Goal: Task Accomplishment & Management: Manage account settings

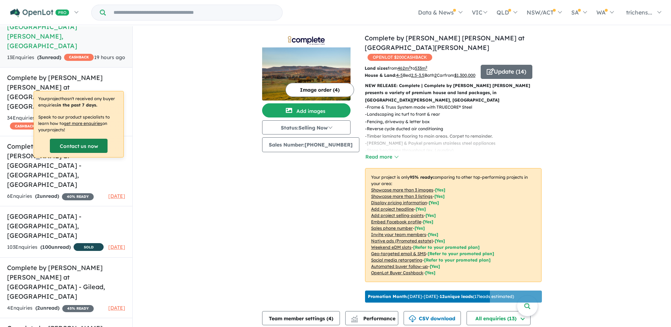
scroll to position [27, 0]
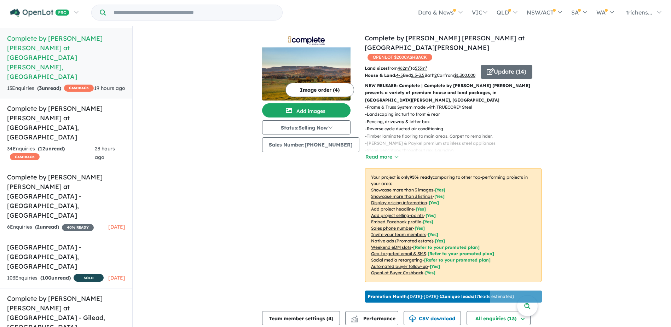
click at [65, 45] on h5 "Complete by [PERSON_NAME] [PERSON_NAME] at [GEOGRAPHIC_DATA][PERSON_NAME] , [GE…" at bounding box center [66, 58] width 118 height 48
click at [77, 104] on h5 "Complete by [PERSON_NAME] [PERSON_NAME] at [GEOGRAPHIC_DATA] , [GEOGRAPHIC_DATA]" at bounding box center [66, 123] width 118 height 38
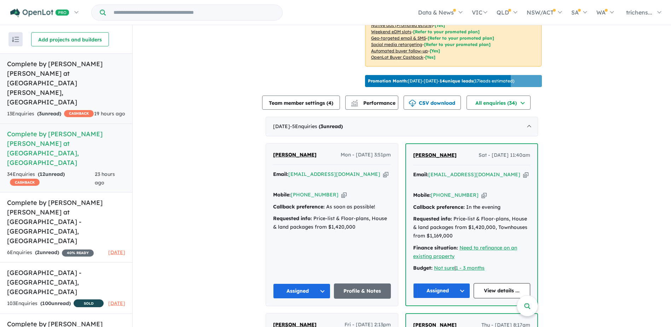
click at [64, 110] on span "CASHBACK" at bounding box center [79, 113] width 30 height 7
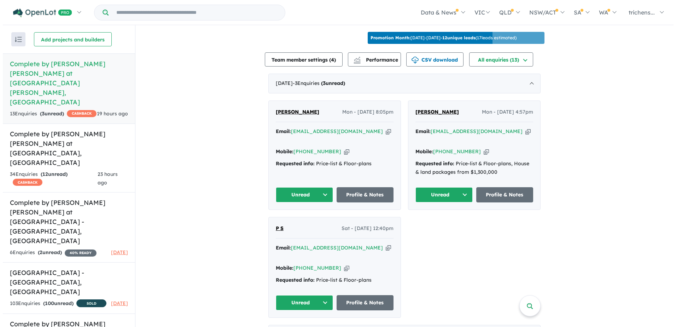
scroll to position [262, 0]
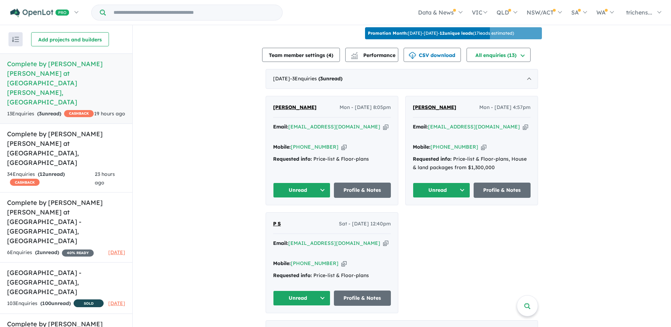
click at [394, 59] on div "View 14 projects in your account Complete by [PERSON_NAME] [PERSON_NAME] at [GE…" at bounding box center [401, 55] width 279 height 584
click at [384, 48] on button "Performance" at bounding box center [371, 55] width 53 height 14
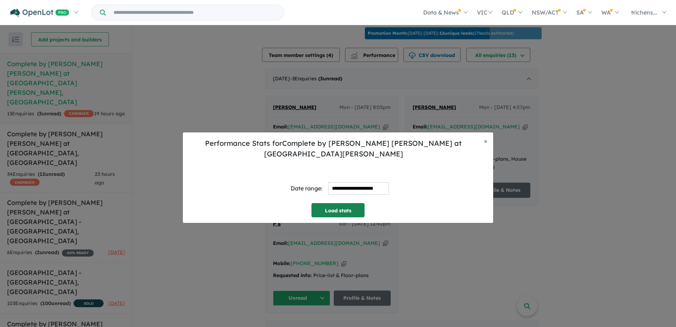
click at [341, 207] on button "Load stats" at bounding box center [338, 210] width 53 height 14
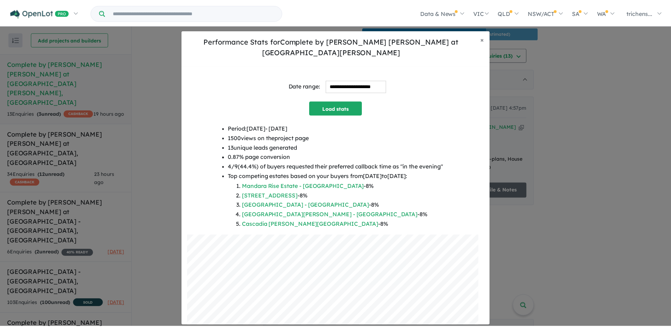
scroll to position [62, 0]
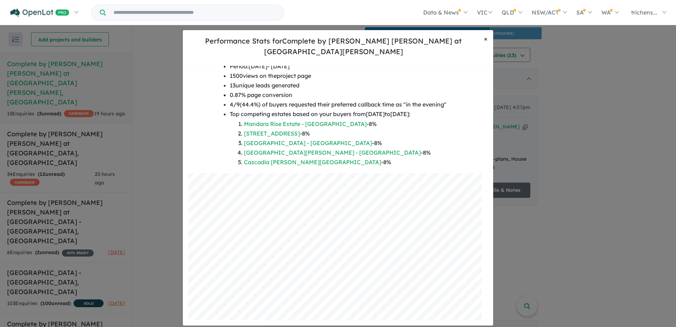
click at [484, 42] on span "×" at bounding box center [486, 39] width 4 height 8
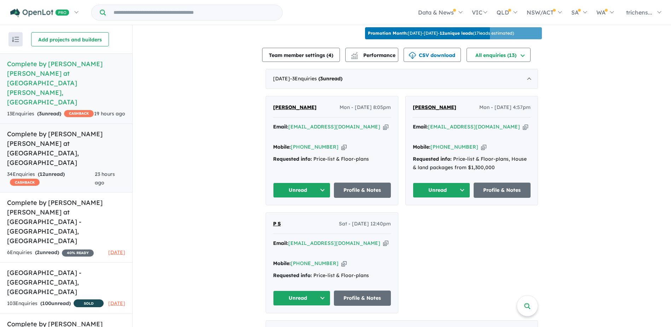
click at [60, 129] on h5 "Complete by [PERSON_NAME] [PERSON_NAME] at [GEOGRAPHIC_DATA] , [GEOGRAPHIC_DATA]" at bounding box center [66, 148] width 118 height 38
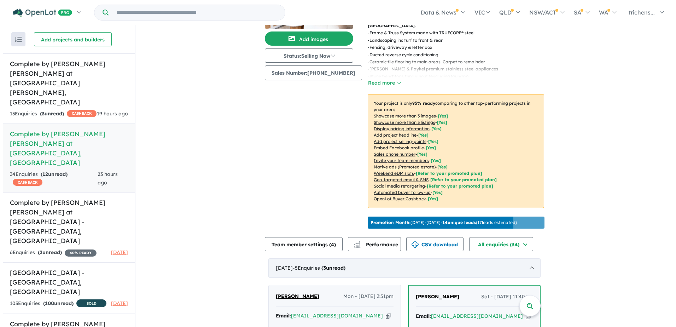
scroll to position [212, 0]
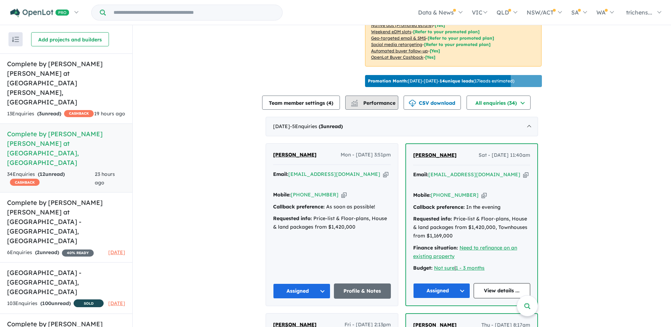
click at [395, 103] on span "Performance" at bounding box center [373, 103] width 43 height 6
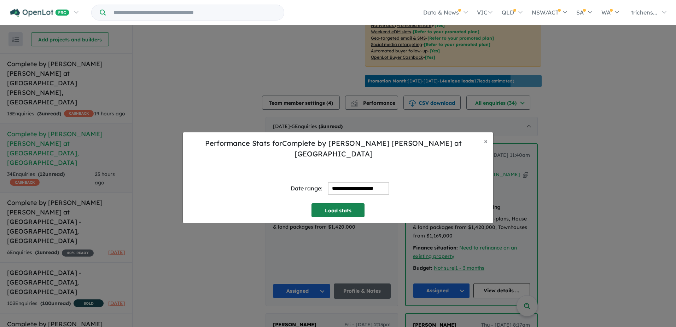
click at [314, 203] on button "Load stats" at bounding box center [338, 210] width 53 height 14
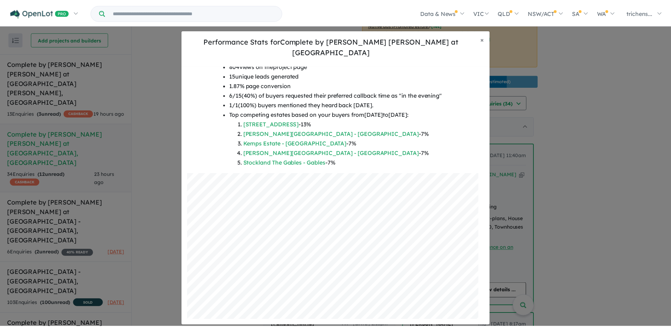
scroll to position [0, 0]
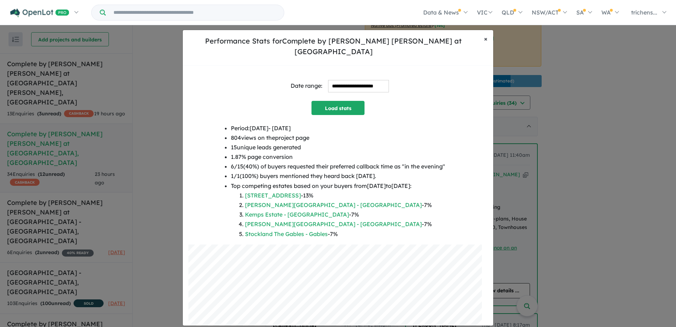
click at [482, 45] on button "× Close" at bounding box center [485, 39] width 15 height 18
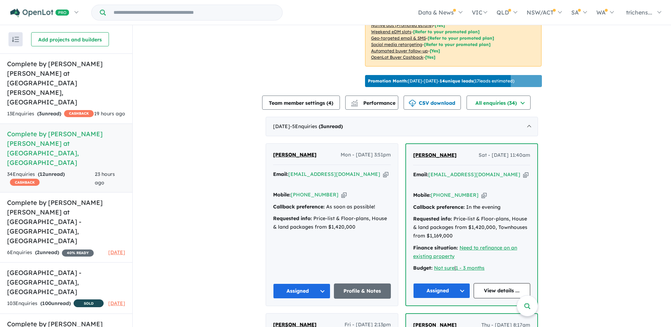
click at [59, 129] on h5 "Complete by [PERSON_NAME] [PERSON_NAME] at [GEOGRAPHIC_DATA] , [GEOGRAPHIC_DATA]" at bounding box center [66, 148] width 118 height 38
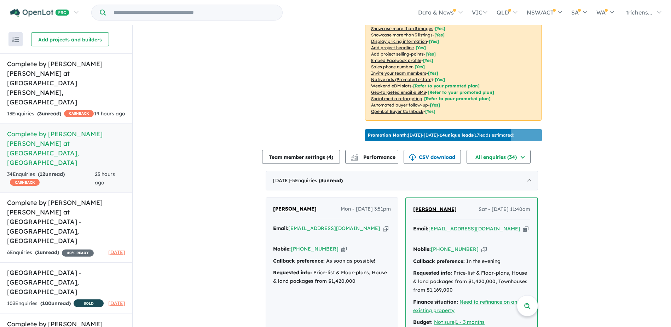
scroll to position [106, 0]
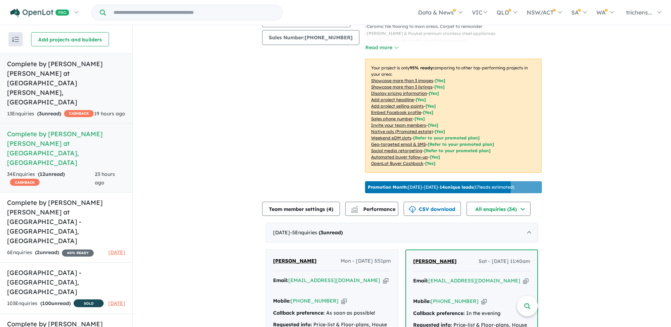
click at [24, 75] on h5 "Complete by [PERSON_NAME] [PERSON_NAME] at [GEOGRAPHIC_DATA][PERSON_NAME] , [GE…" at bounding box center [66, 83] width 118 height 48
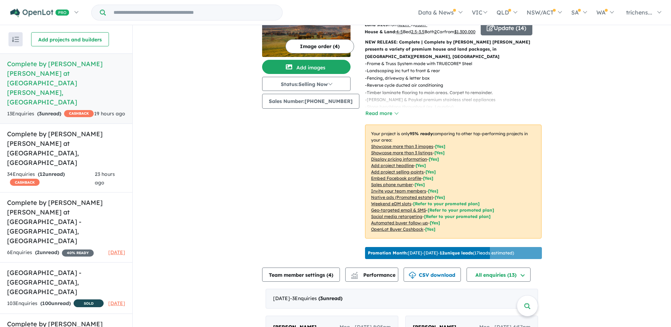
scroll to position [106, 0]
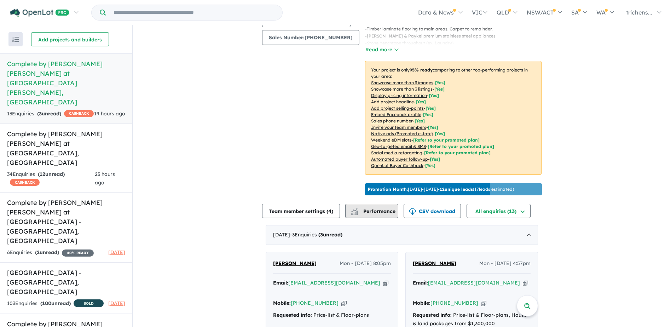
click at [358, 210] on img "button" at bounding box center [354, 212] width 7 height 5
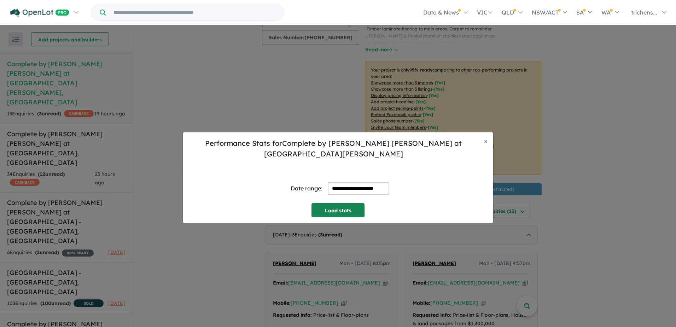
click at [341, 207] on button "Load stats" at bounding box center [338, 210] width 53 height 14
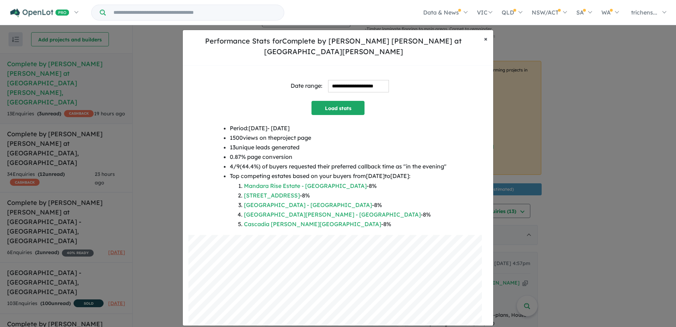
drag, startPoint x: 487, startPoint y: 46, endPoint x: 429, endPoint y: 123, distance: 96.2
click at [487, 43] on span "×" at bounding box center [486, 39] width 4 height 8
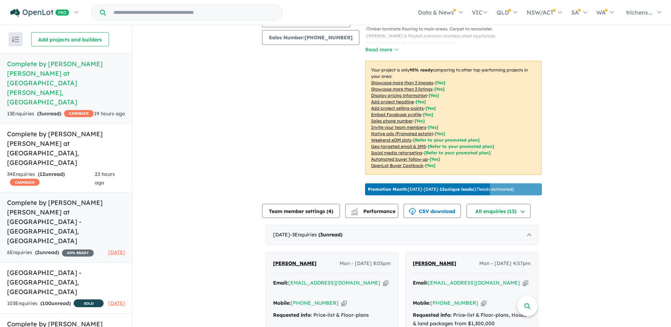
click at [55, 198] on h5 "Complete by [PERSON_NAME] [PERSON_NAME] at [GEOGRAPHIC_DATA][PERSON_NAME] , [GE…" at bounding box center [66, 222] width 118 height 48
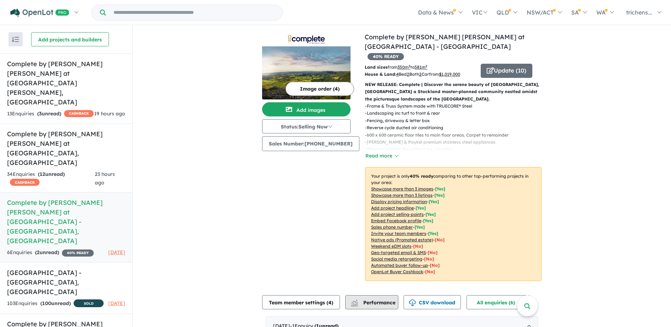
click at [393, 299] on span "Performance" at bounding box center [373, 302] width 43 height 6
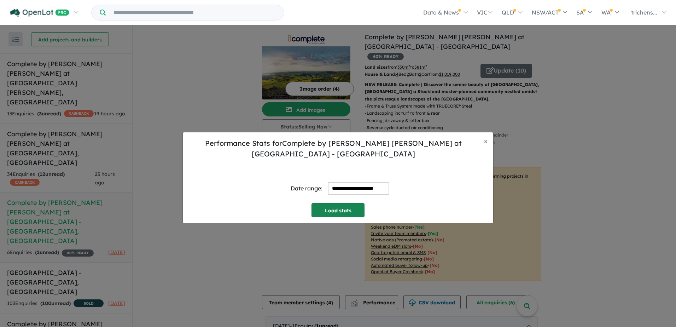
click at [351, 207] on button "Load stats" at bounding box center [338, 210] width 53 height 14
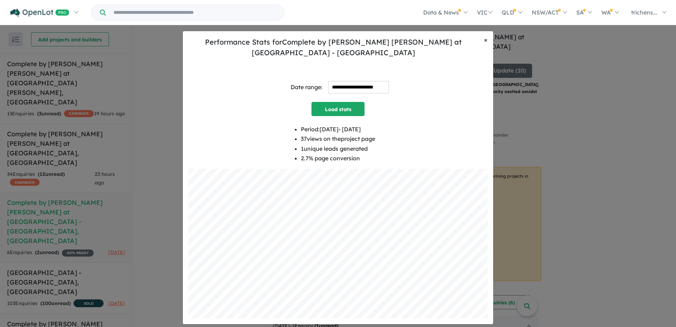
click at [483, 45] on button "× Close" at bounding box center [485, 40] width 15 height 18
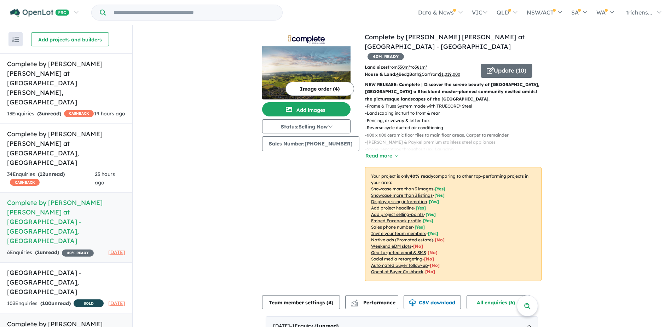
scroll to position [35, 0]
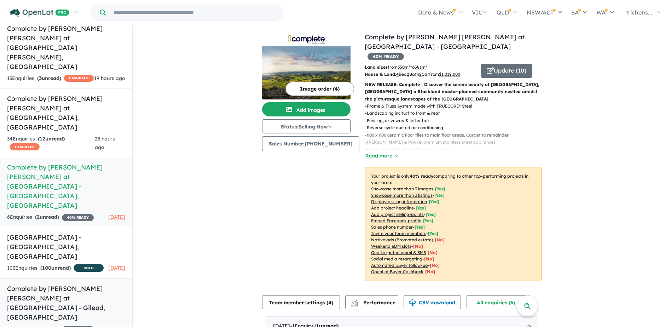
click at [73, 284] on h5 "Complete by [PERSON_NAME] [PERSON_NAME] at [GEOGRAPHIC_DATA] - [GEOGRAPHIC_DATA…" at bounding box center [66, 303] width 118 height 38
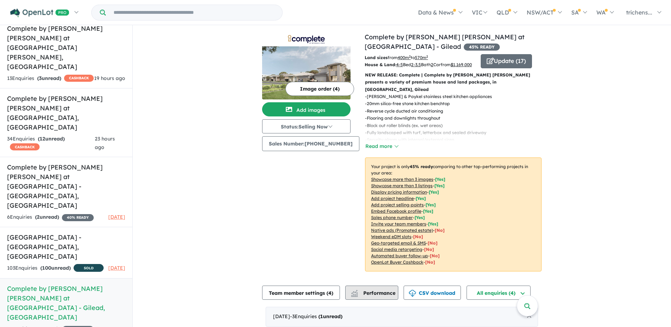
click at [394, 295] on span "Performance" at bounding box center [373, 293] width 43 height 6
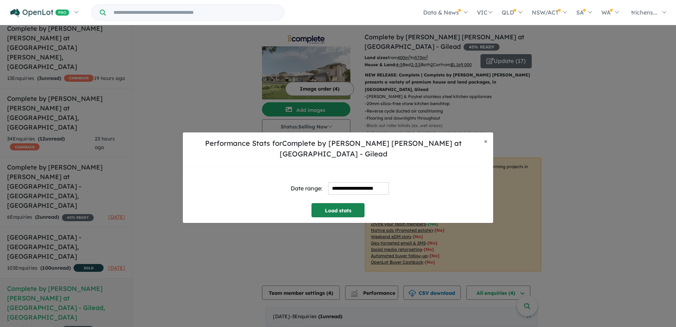
click at [363, 208] on button "Load stats" at bounding box center [338, 210] width 53 height 14
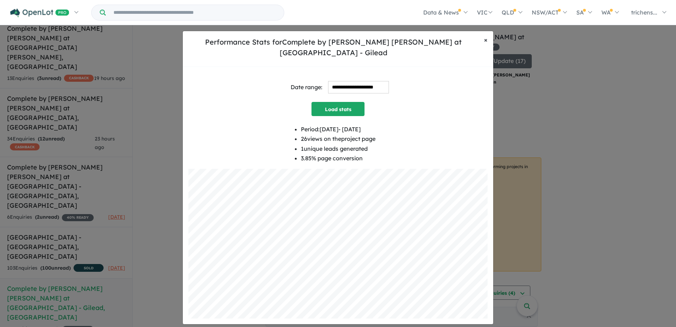
drag, startPoint x: 487, startPoint y: 45, endPoint x: 332, endPoint y: 82, distance: 159.3
click at [487, 44] on span "×" at bounding box center [486, 40] width 4 height 8
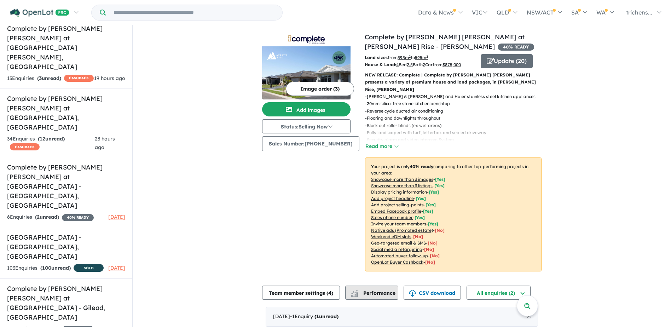
click at [390, 290] on span "Performance" at bounding box center [373, 293] width 43 height 6
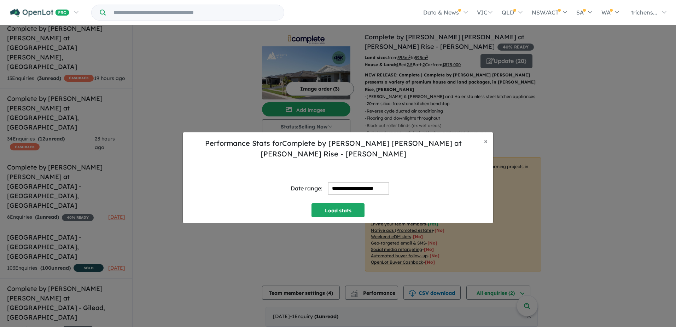
click at [357, 212] on div "**********" at bounding box center [338, 195] width 310 height 55
click at [357, 205] on button "Load stats" at bounding box center [338, 210] width 53 height 14
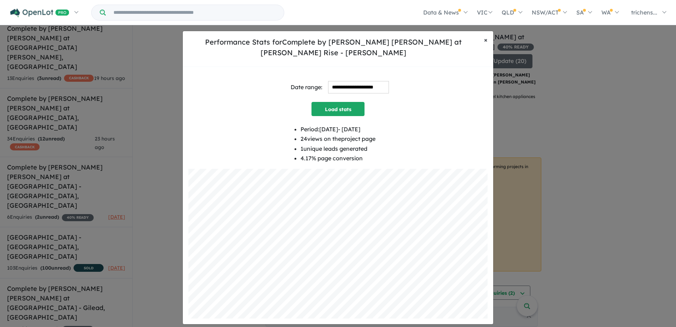
drag, startPoint x: 485, startPoint y: 45, endPoint x: 464, endPoint y: 93, distance: 52.0
click at [485, 44] on span "×" at bounding box center [486, 40] width 4 height 8
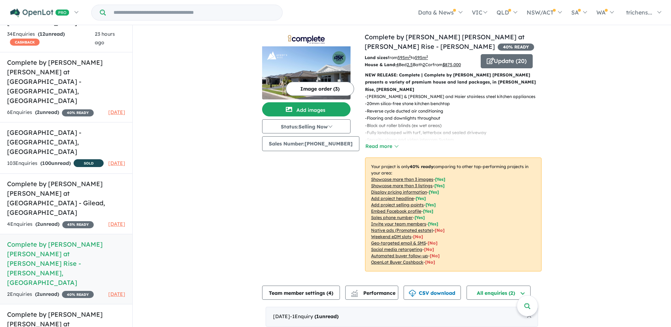
scroll to position [141, 0]
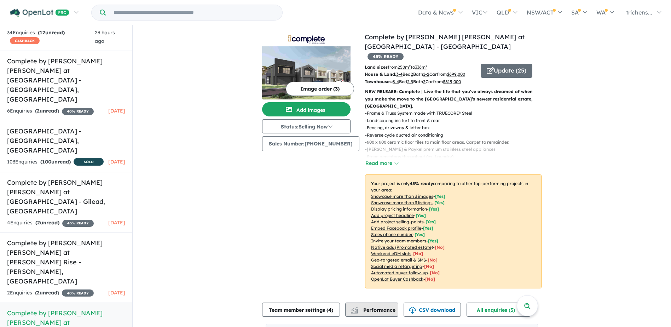
click at [375, 305] on button "Performance" at bounding box center [371, 309] width 53 height 14
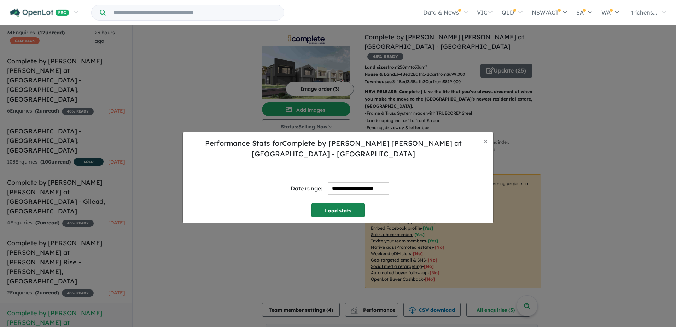
click at [313, 203] on button "Load stats" at bounding box center [338, 210] width 53 height 14
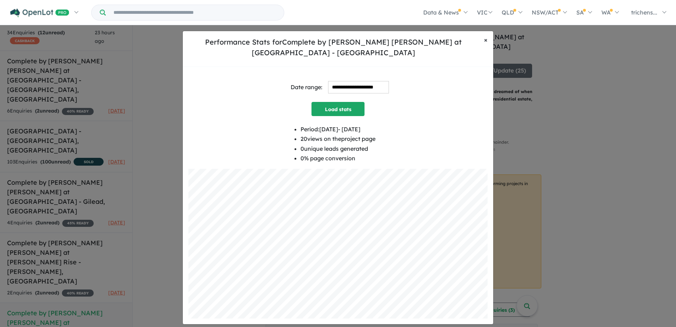
click at [491, 40] on button "× Close" at bounding box center [485, 40] width 15 height 18
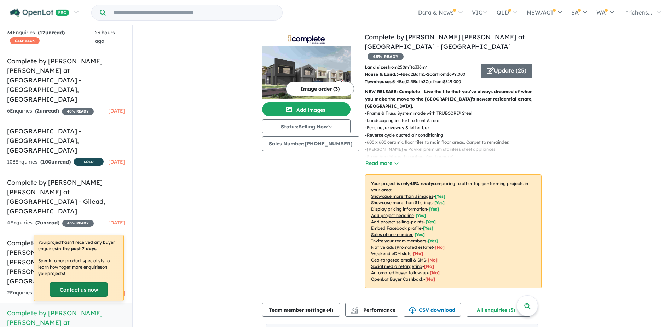
scroll to position [248, 0]
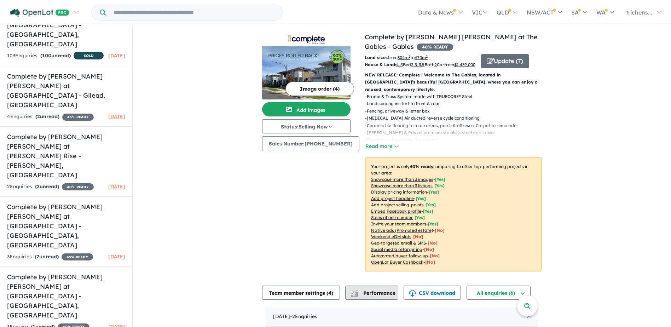
click at [376, 291] on span "Performance" at bounding box center [373, 293] width 43 height 6
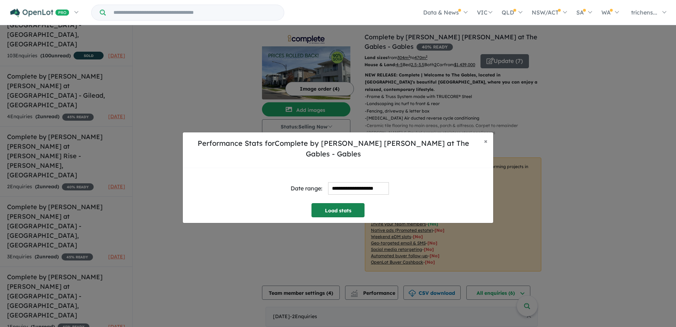
click at [330, 204] on button "Load stats" at bounding box center [338, 210] width 53 height 14
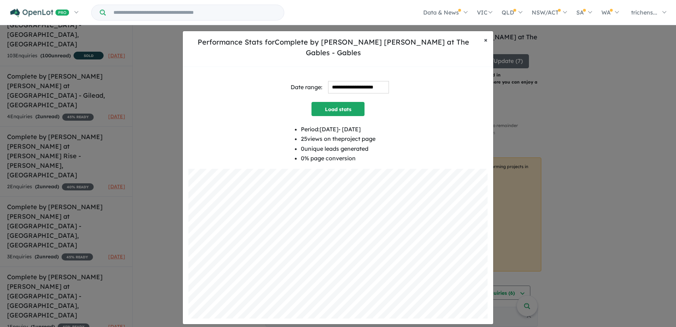
drag, startPoint x: 485, startPoint y: 45, endPoint x: 513, endPoint y: 68, distance: 36.7
click at [485, 44] on span "×" at bounding box center [486, 40] width 4 height 8
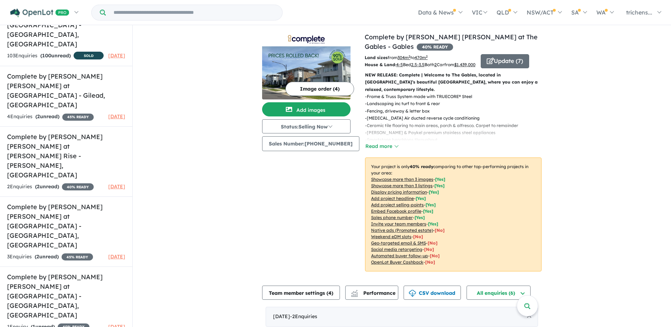
scroll to position [185, 0]
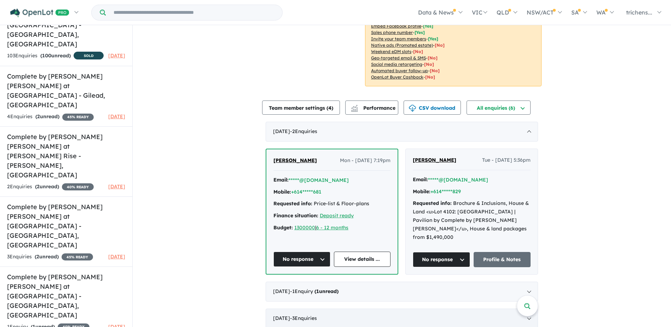
click at [404, 313] on div "[DATE] - 3 Enquir ies ( 0 unread)" at bounding box center [402, 318] width 272 height 20
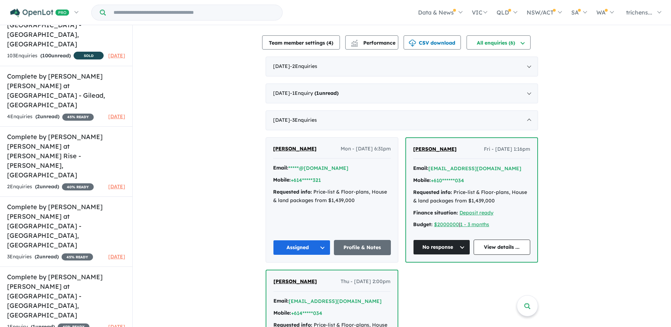
scroll to position [149, 0]
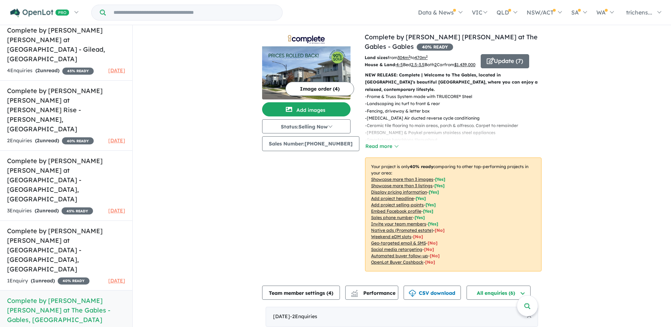
scroll to position [354, 0]
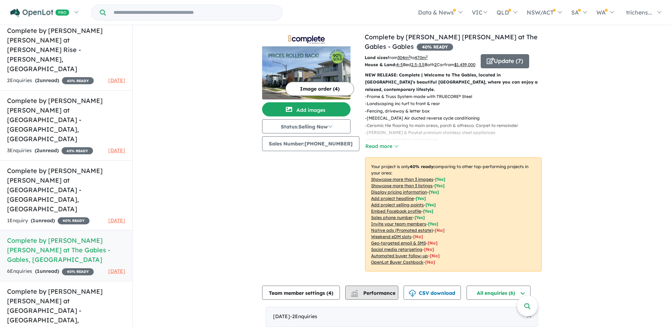
click at [379, 293] on span "Performance" at bounding box center [373, 293] width 43 height 6
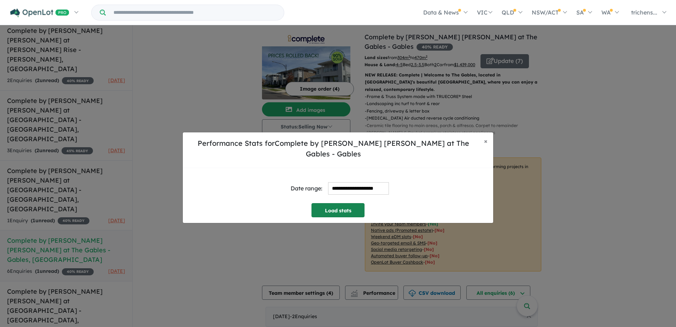
click at [333, 203] on button "Load stats" at bounding box center [338, 210] width 53 height 14
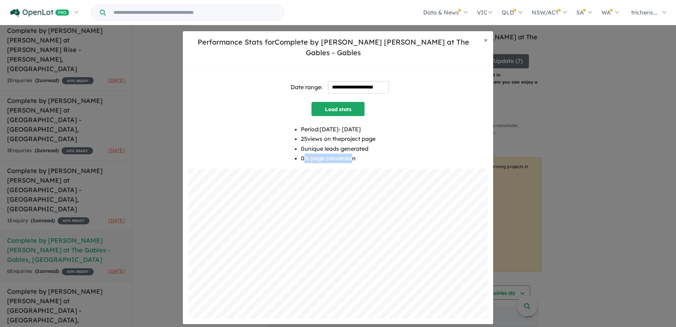
drag, startPoint x: 298, startPoint y: 155, endPoint x: 348, endPoint y: 154, distance: 49.9
click at [348, 154] on li "0 % page conversion" at bounding box center [338, 158] width 75 height 10
click at [488, 48] on button "× Close" at bounding box center [485, 40] width 15 height 18
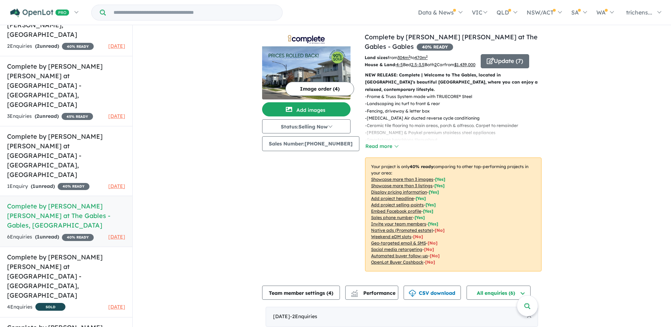
scroll to position [415, 0]
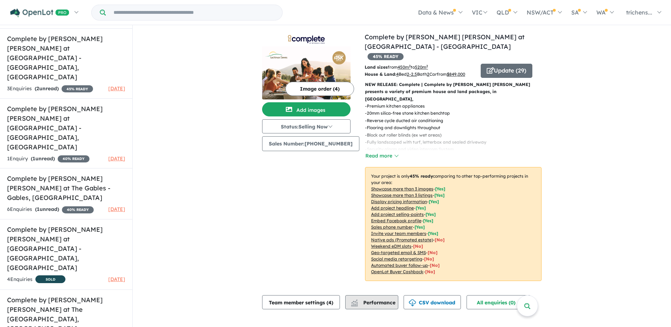
click at [388, 299] on span "Performance" at bounding box center [373, 302] width 43 height 6
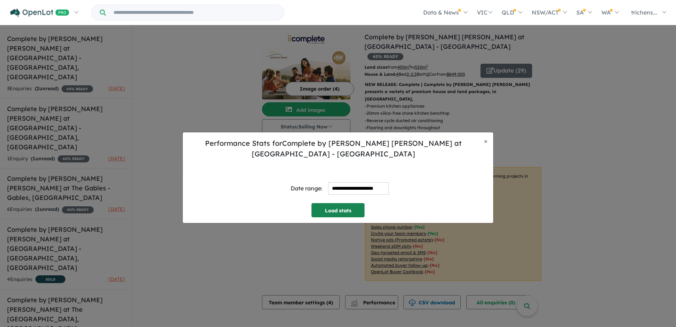
click at [357, 210] on button "Load stats" at bounding box center [338, 210] width 53 height 14
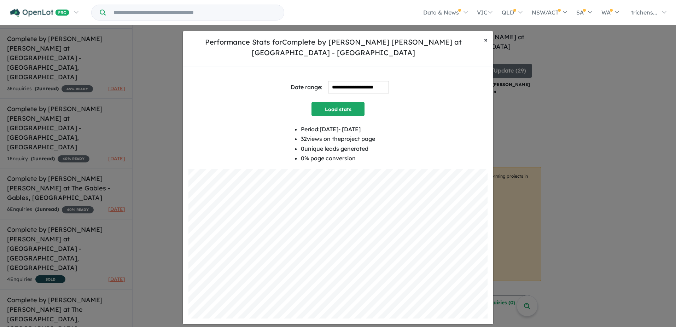
click at [488, 41] on button "× Close" at bounding box center [485, 40] width 15 height 18
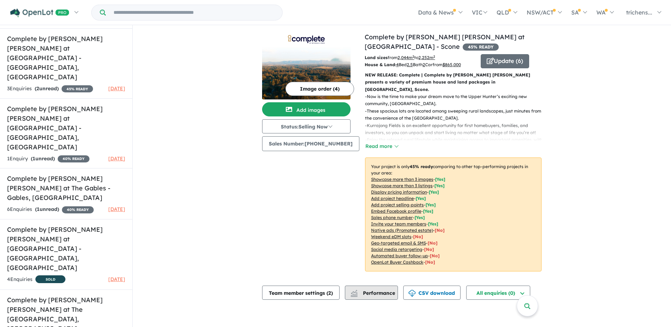
click at [388, 285] on button "Performance" at bounding box center [371, 292] width 53 height 14
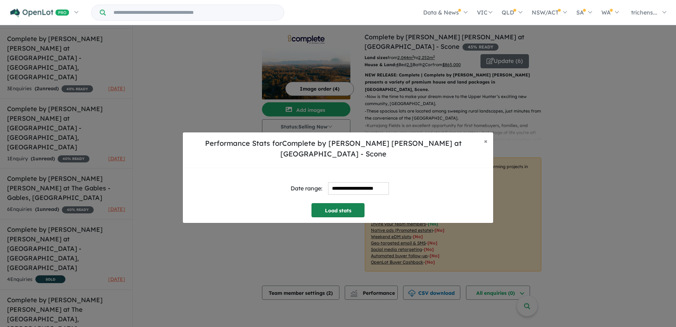
click at [346, 207] on button "Load stats" at bounding box center [338, 210] width 53 height 14
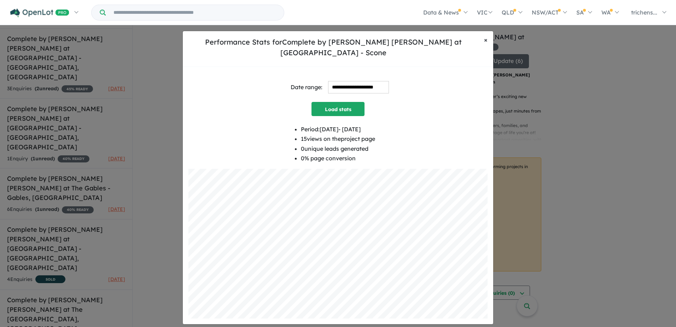
click at [484, 44] on span "×" at bounding box center [486, 40] width 4 height 8
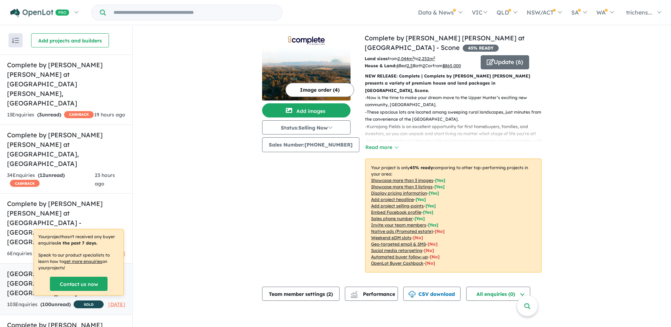
click at [62, 269] on h5 "[GEOGRAPHIC_DATA] - [GEOGRAPHIC_DATA][PERSON_NAME][GEOGRAPHIC_DATA]" at bounding box center [66, 283] width 118 height 29
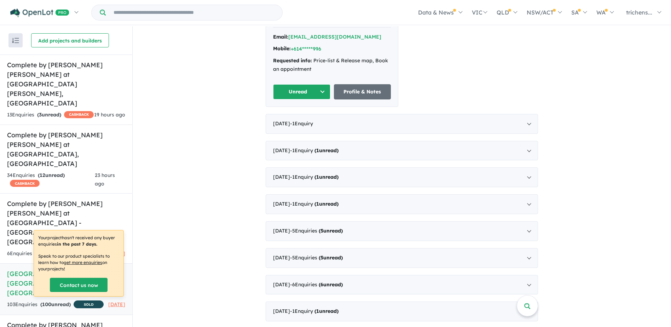
scroll to position [141, 0]
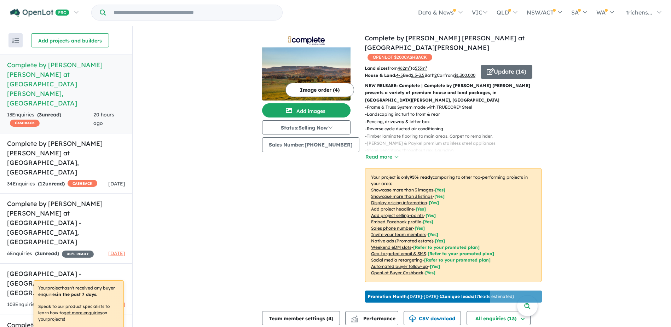
scroll to position [71, 0]
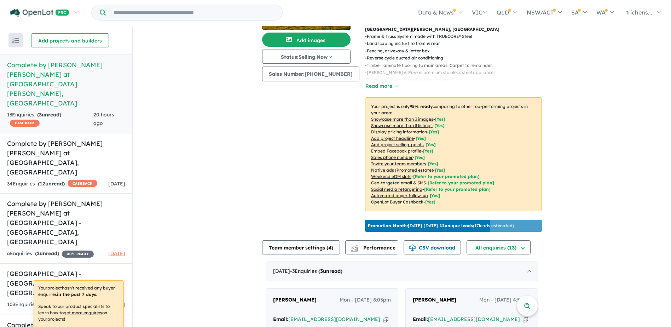
click at [62, 57] on link "Complete by McDonald Jones at Mount Terry - Albion Park , NSW 13 Enquir ies ( 3…" at bounding box center [66, 93] width 132 height 79
click at [64, 78] on h5 "Complete by [PERSON_NAME] [PERSON_NAME] at [GEOGRAPHIC_DATA][PERSON_NAME] , [GE…" at bounding box center [66, 84] width 118 height 48
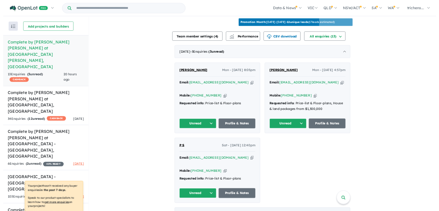
scroll to position [1, 0]
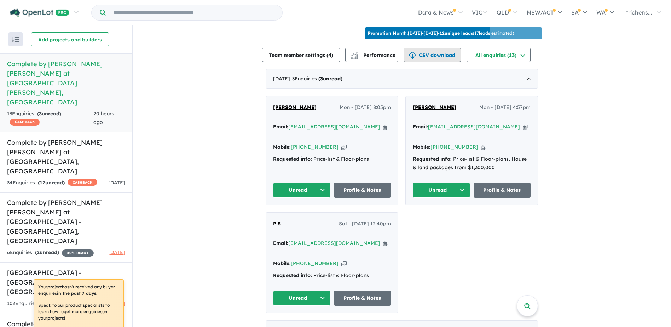
click at [455, 52] on button "CSV download" at bounding box center [431, 55] width 57 height 14
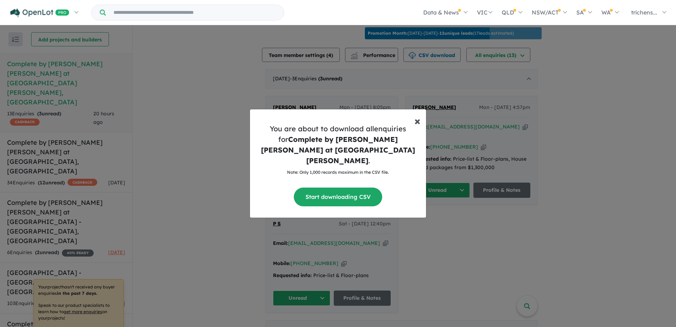
click at [416, 124] on span "×" at bounding box center [417, 120] width 6 height 14
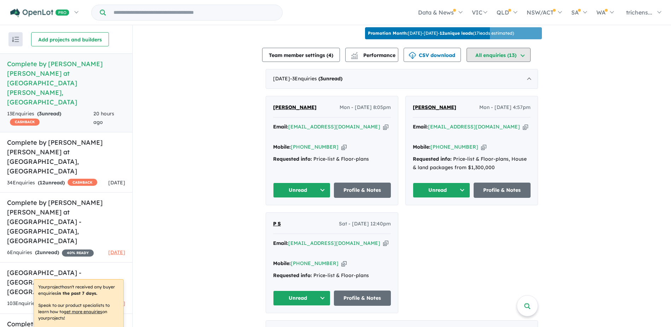
click at [521, 49] on button "All enquiries ( 13 )" at bounding box center [498, 55] width 64 height 14
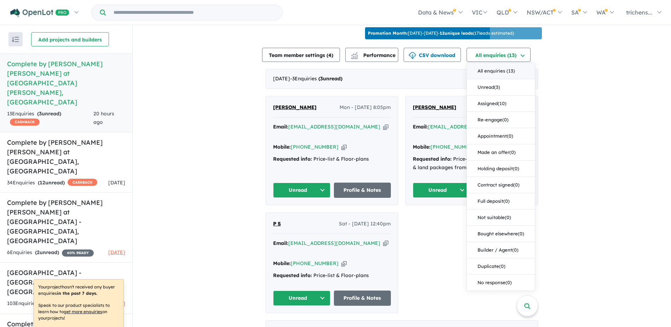
click at [504, 65] on button "All enquiries ( 13 )" at bounding box center [501, 71] width 68 height 16
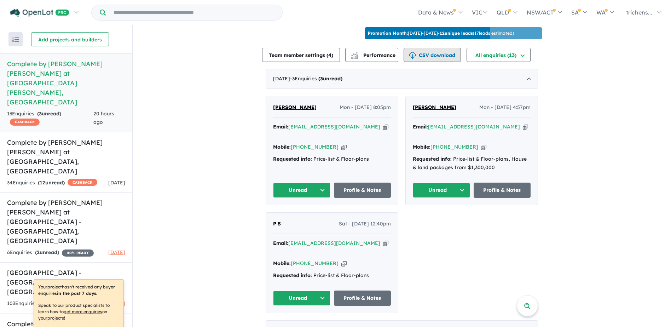
click at [431, 50] on button "CSV download" at bounding box center [431, 55] width 57 height 14
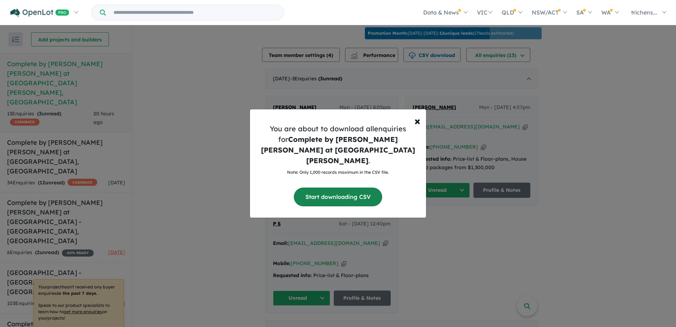
click at [349, 188] on button "Start downloading CSV" at bounding box center [338, 196] width 88 height 19
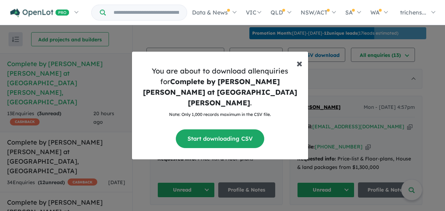
drag, startPoint x: 296, startPoint y: 69, endPoint x: 291, endPoint y: 34, distance: 34.7
click at [296, 69] on span "×" at bounding box center [299, 63] width 6 height 14
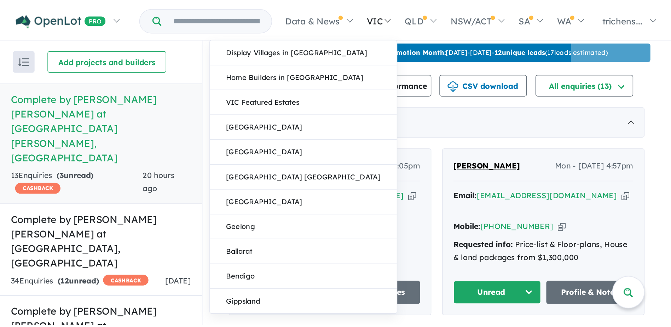
scroll to position [0, 0]
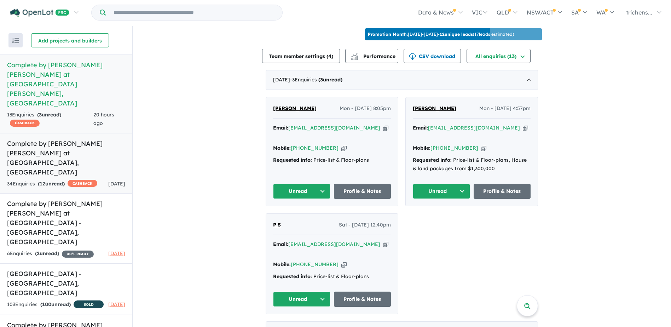
click at [81, 139] on h5 "Complete by [PERSON_NAME] [PERSON_NAME] at [GEOGRAPHIC_DATA] , [GEOGRAPHIC_DATA]" at bounding box center [66, 158] width 118 height 38
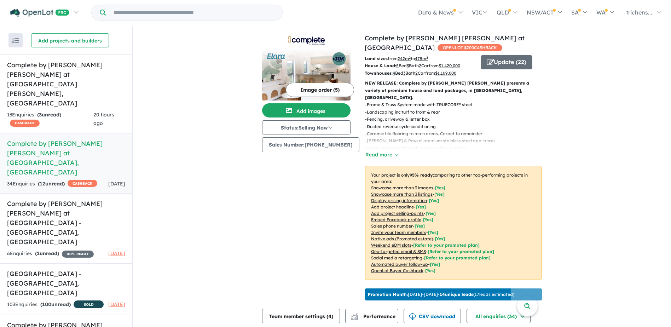
scroll to position [106, 0]
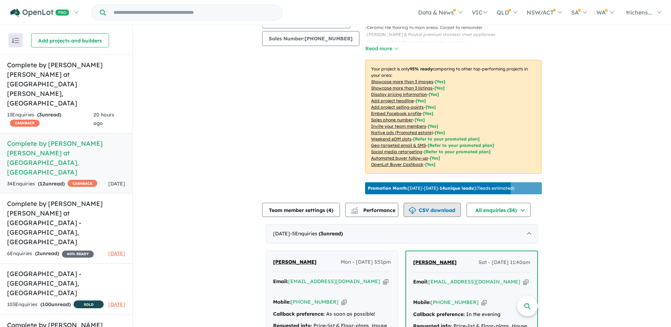
click at [440, 214] on button "CSV download" at bounding box center [431, 210] width 57 height 14
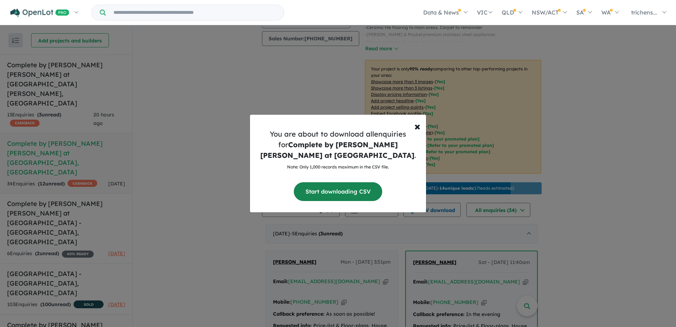
click at [367, 193] on button "Start downloading CSV" at bounding box center [338, 191] width 88 height 19
click at [70, 198] on div "× Close You are about to download all enquiries for Complete by McDonald Jones …" at bounding box center [338, 163] width 676 height 327
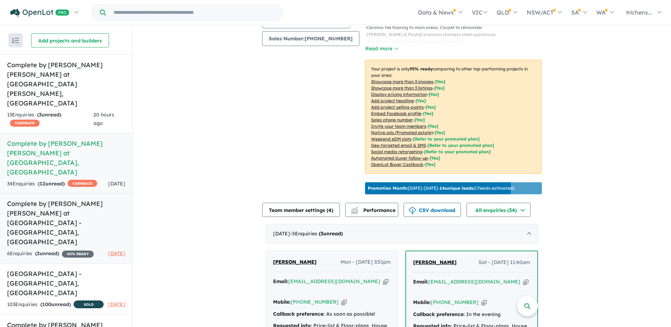
click at [60, 199] on h5 "Complete by [PERSON_NAME] [PERSON_NAME] at [GEOGRAPHIC_DATA][PERSON_NAME] , [GE…" at bounding box center [66, 223] width 118 height 48
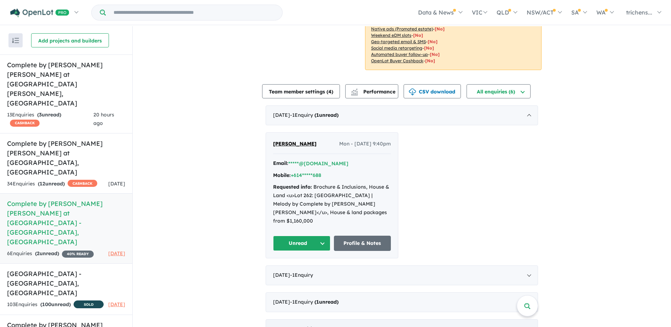
scroll to position [239, 0]
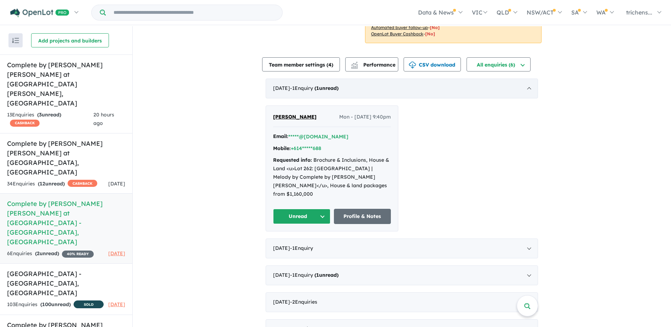
click at [528, 80] on div "September 2025 - 1 Enquir y ( 1 unread)" at bounding box center [402, 88] width 272 height 20
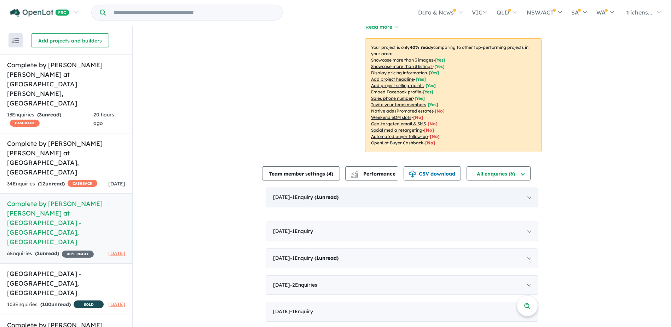
scroll to position [114, 0]
